Goal: Download file/media

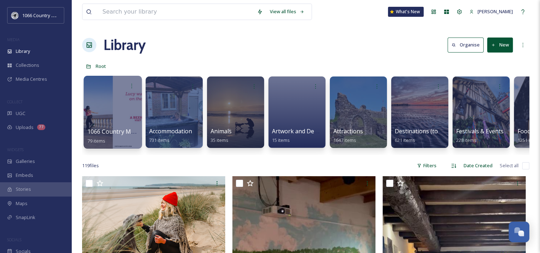
click at [109, 104] on div at bounding box center [113, 112] width 58 height 73
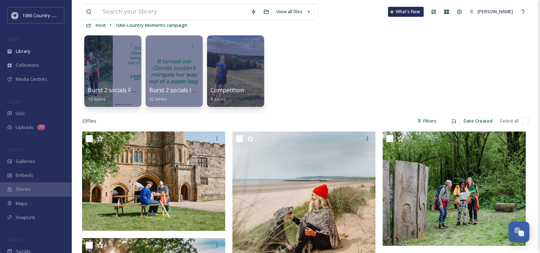
scroll to position [71, 0]
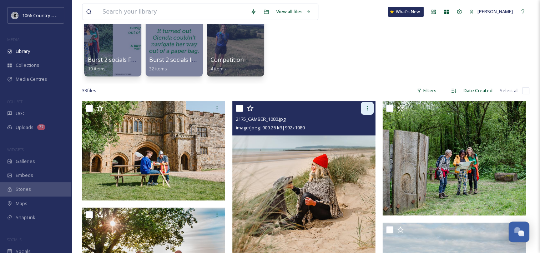
click at [370, 107] on div at bounding box center [367, 108] width 13 height 13
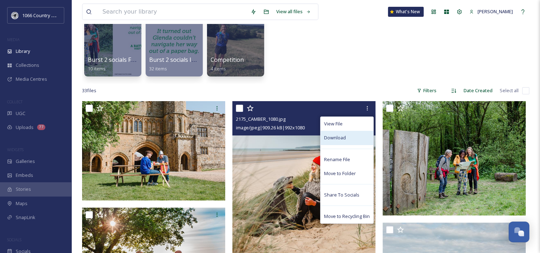
click at [357, 140] on div "Download" at bounding box center [347, 138] width 53 height 14
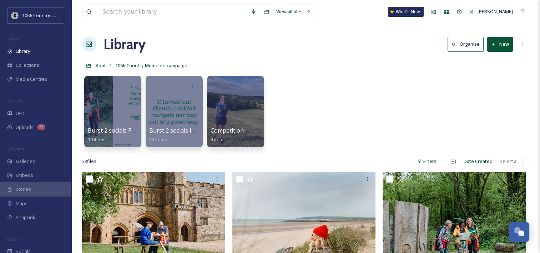
scroll to position [0, 0]
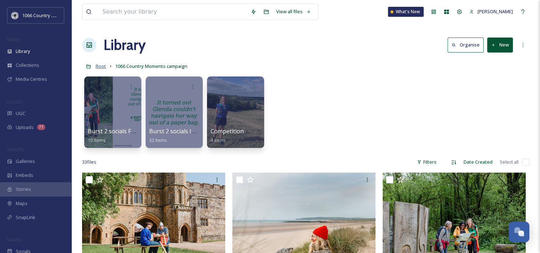
click at [98, 67] on span "Root" at bounding box center [101, 66] width 10 height 6
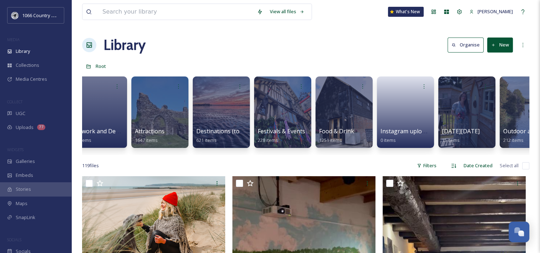
scroll to position [0, 179]
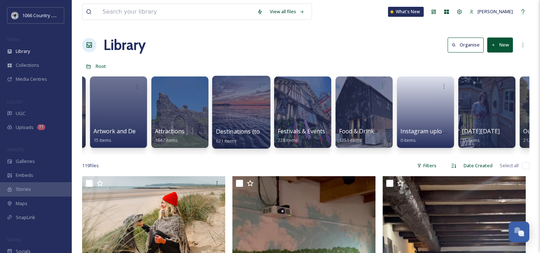
click at [243, 108] on div at bounding box center [241, 112] width 58 height 73
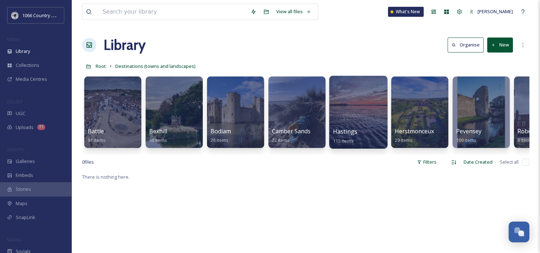
click at [365, 114] on div at bounding box center [358, 112] width 58 height 73
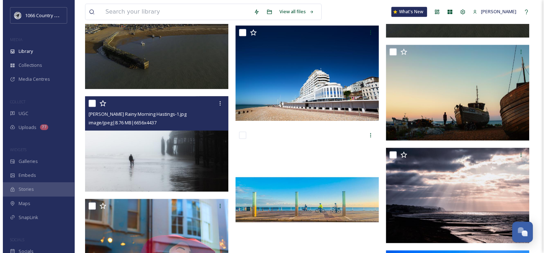
scroll to position [893, 0]
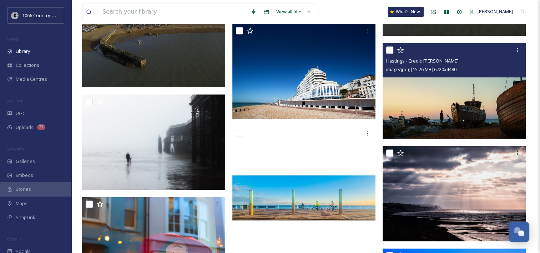
click at [465, 98] on img at bounding box center [454, 91] width 143 height 96
